Goal: Task Accomplishment & Management: Use online tool/utility

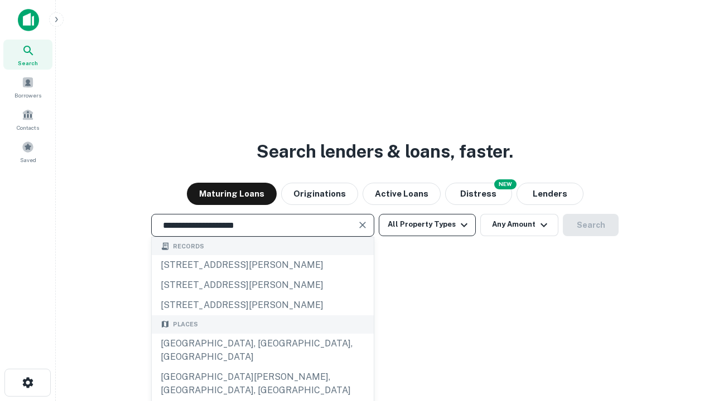
click at [262, 367] on div "[GEOGRAPHIC_DATA], [GEOGRAPHIC_DATA], [GEOGRAPHIC_DATA]" at bounding box center [263, 350] width 222 height 33
click at [427, 225] on button "All Property Types" at bounding box center [427, 225] width 97 height 22
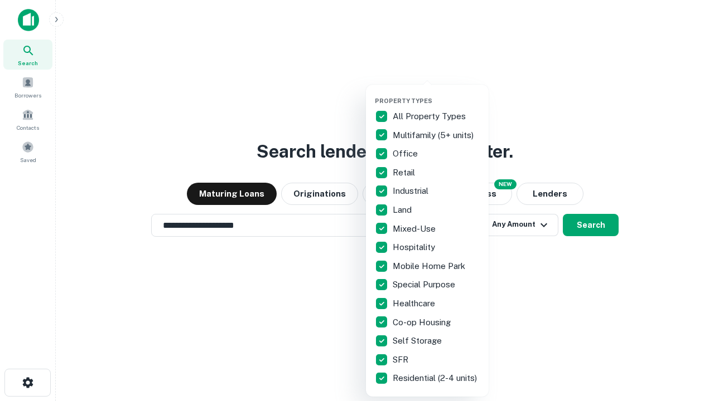
type input "**********"
click at [436, 94] on button "button" at bounding box center [436, 94] width 123 height 1
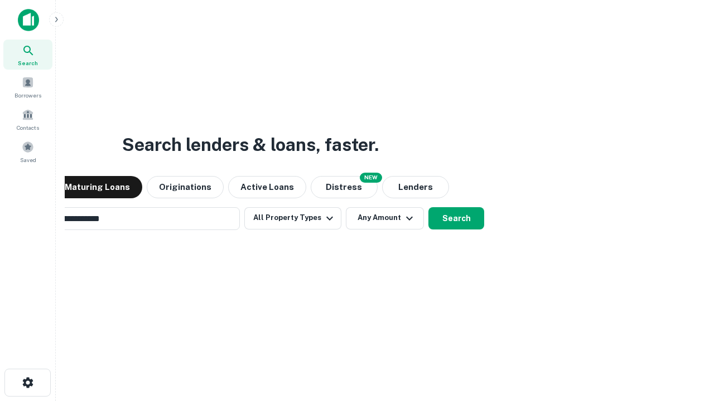
scroll to position [17, 0]
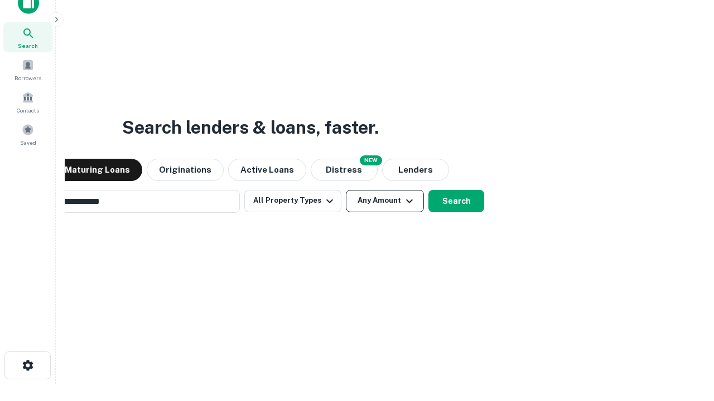
click at [346, 190] on button "Any Amount" at bounding box center [385, 201] width 78 height 22
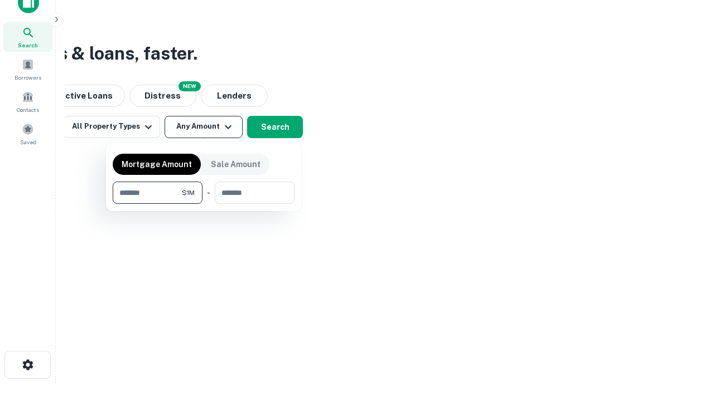
type input "*******"
click at [204, 204] on button "button" at bounding box center [204, 204] width 182 height 1
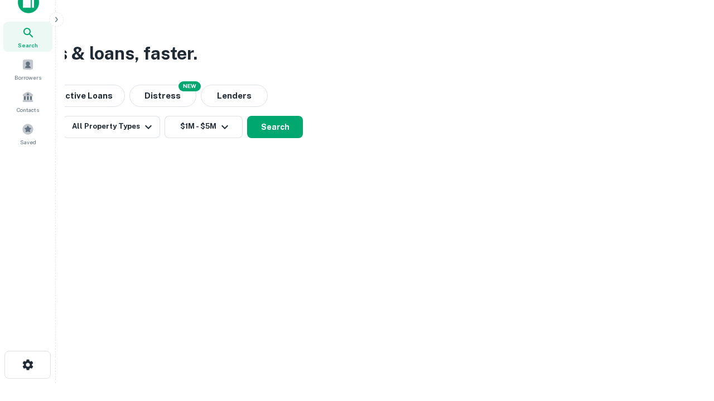
scroll to position [7, 206]
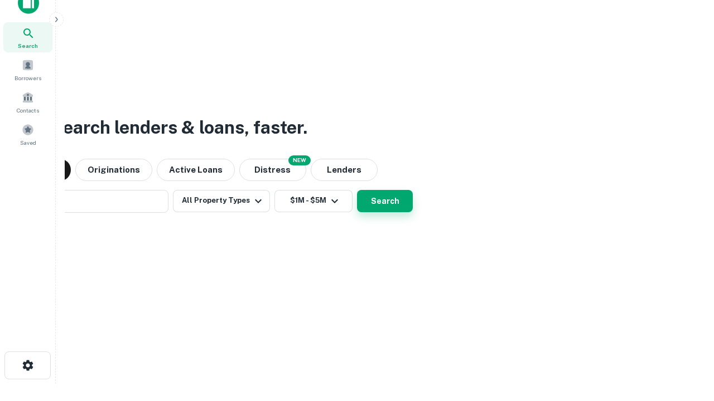
click at [357, 190] on button "Search" at bounding box center [385, 201] width 56 height 22
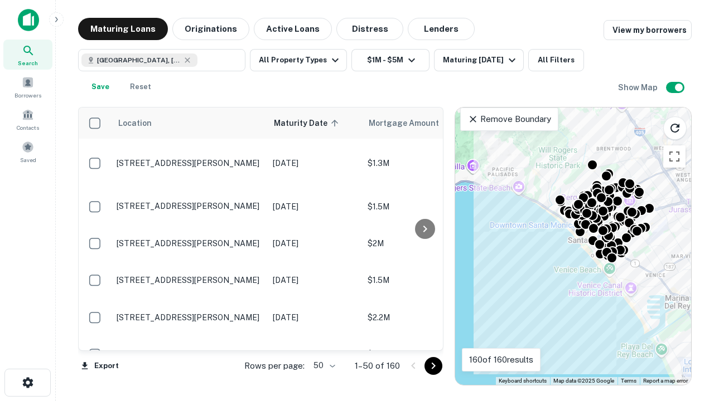
click at [322, 366] on body "Search Borrowers Contacts Saved Maturing Loans Originations Active Loans Distre…" at bounding box center [357, 200] width 714 height 401
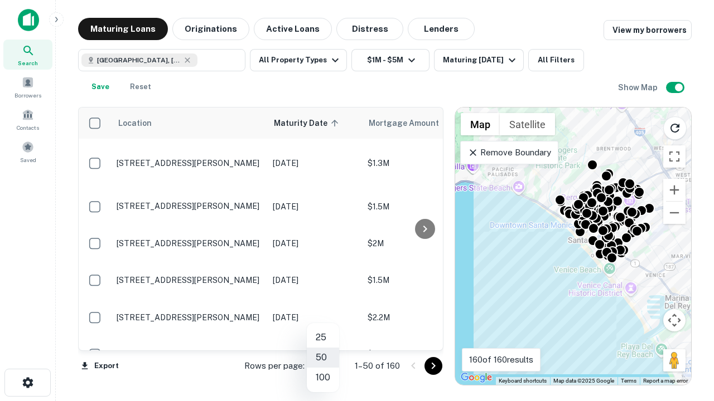
click at [323, 338] on li "25" at bounding box center [323, 338] width 32 height 20
